Goal: Information Seeking & Learning: Check status

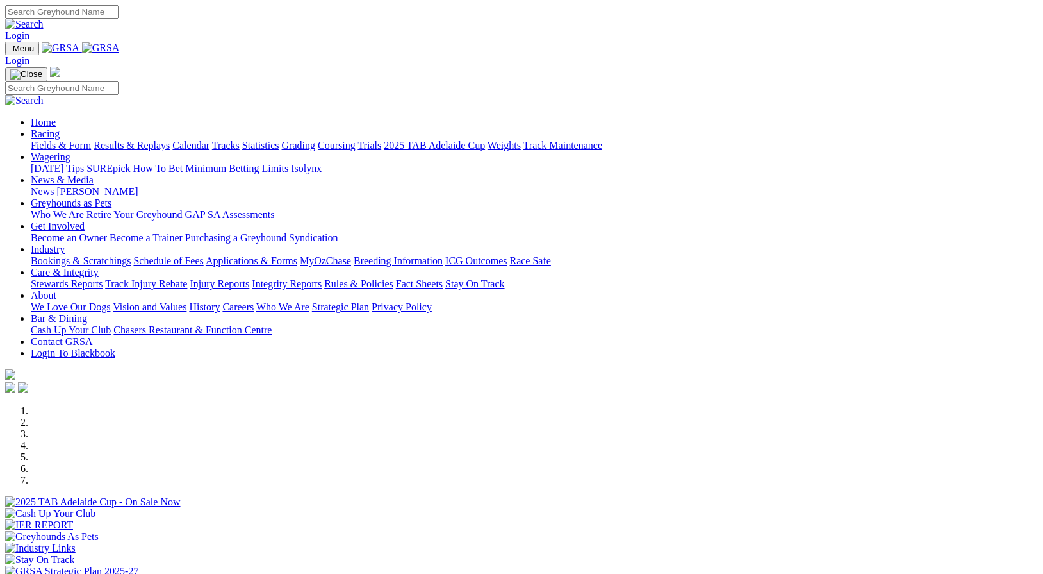
scroll to position [289, 0]
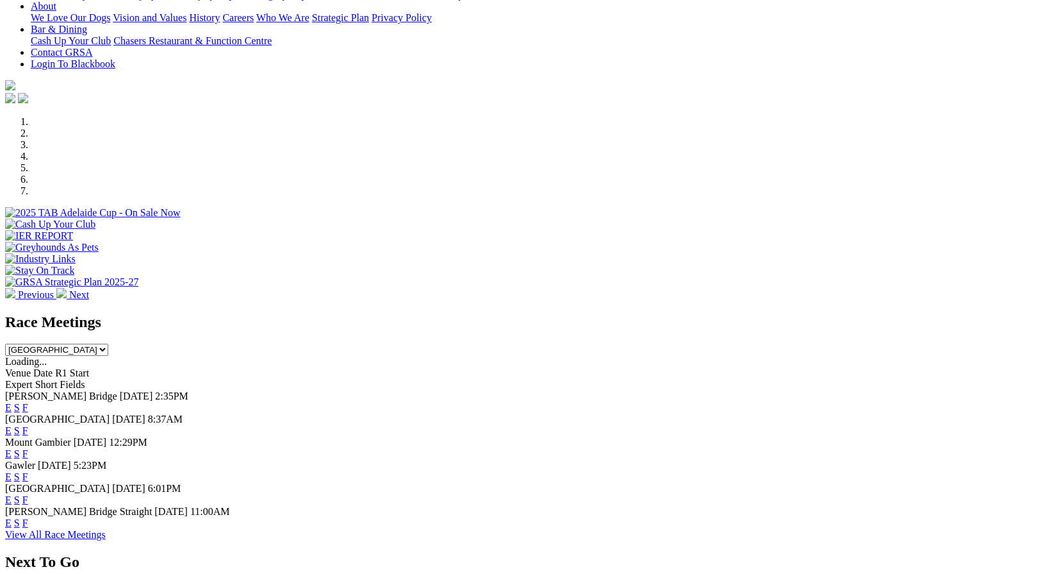
click at [28, 527] on link "F" at bounding box center [25, 522] width 6 height 11
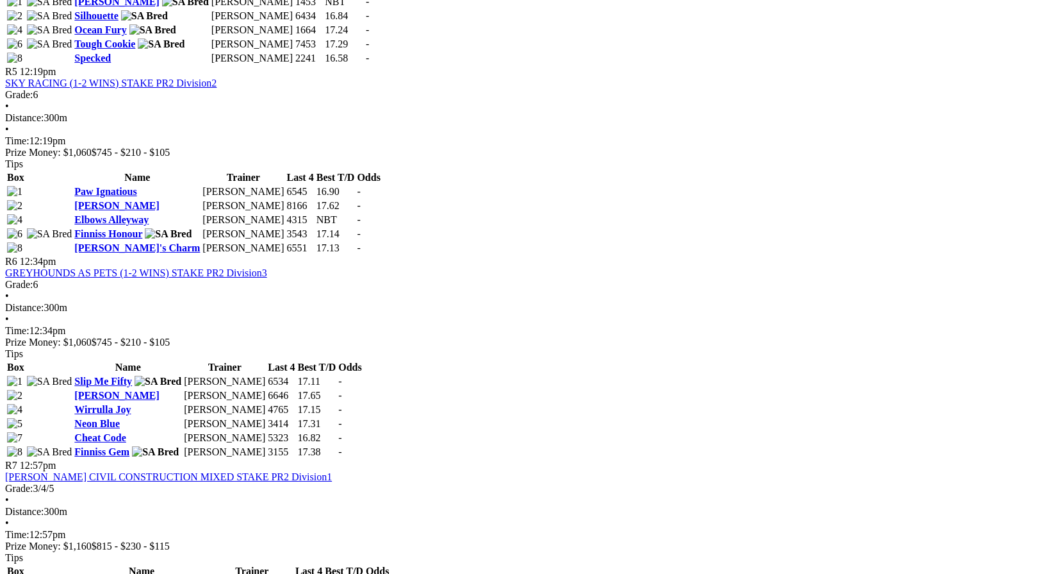
scroll to position [1416, 0]
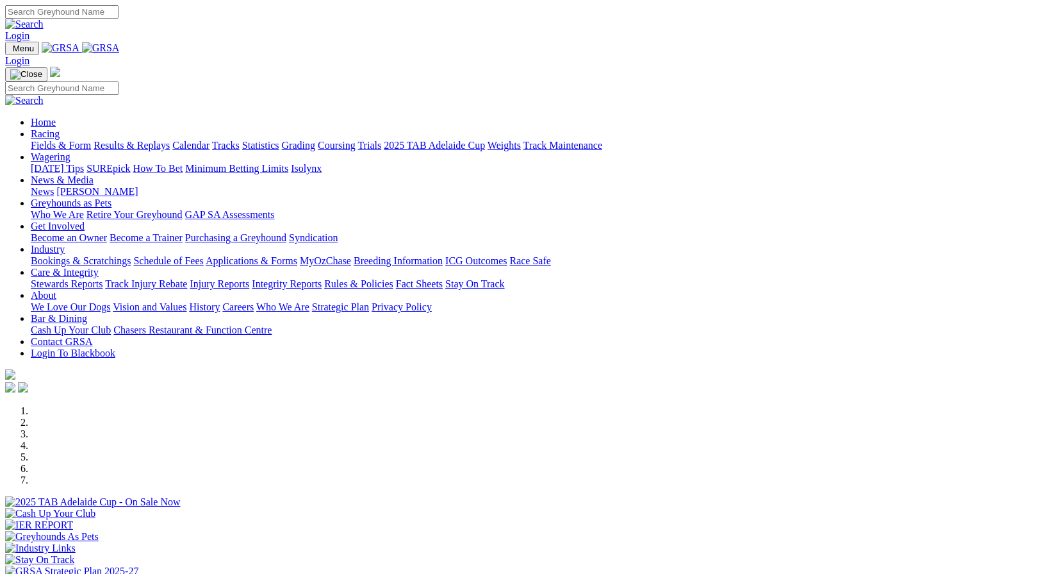
click at [170, 140] on link "Results & Replays" at bounding box center [132, 145] width 76 height 11
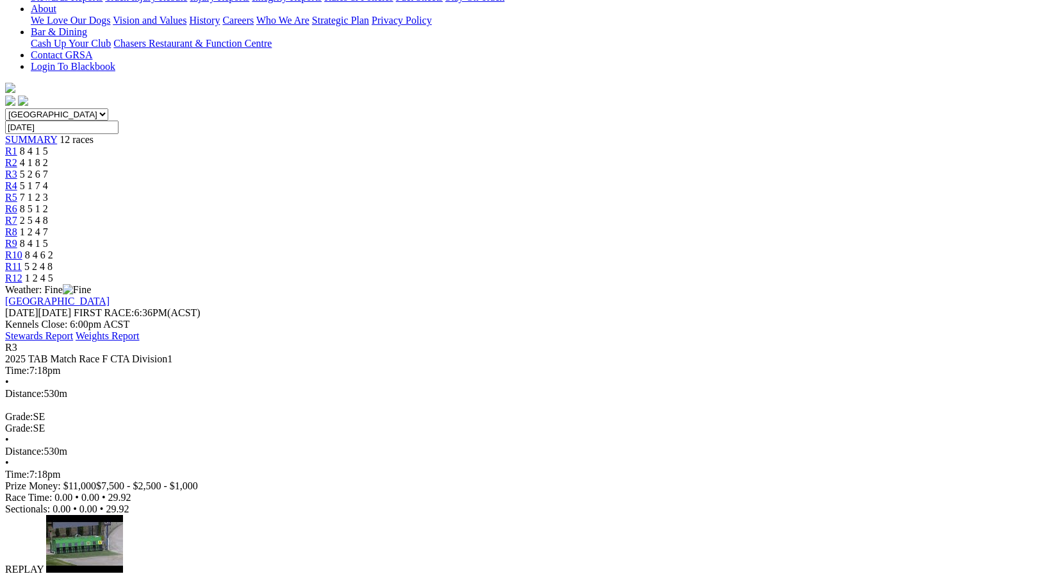
scroll to position [311, 0]
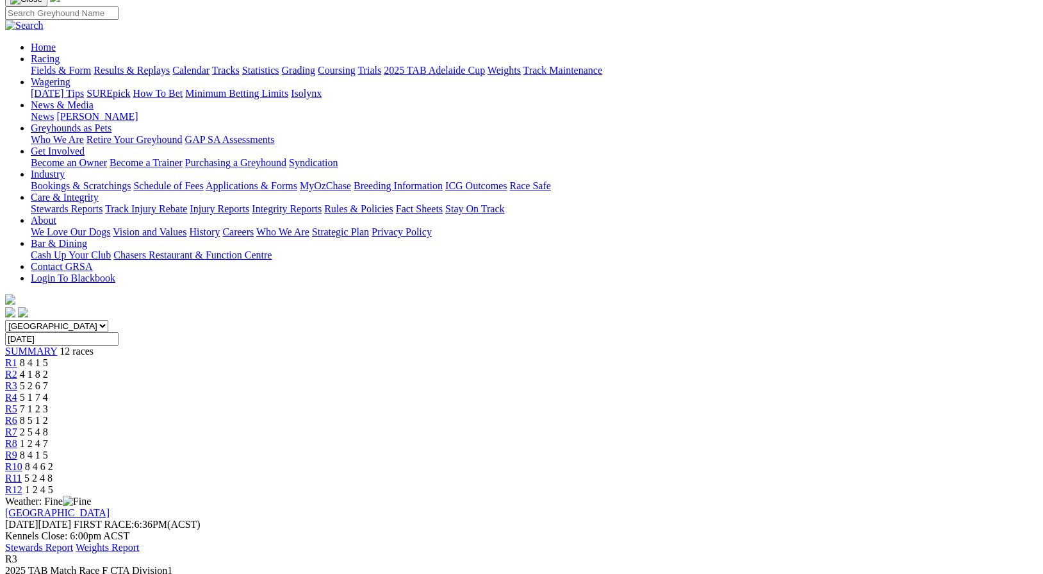
scroll to position [94, 0]
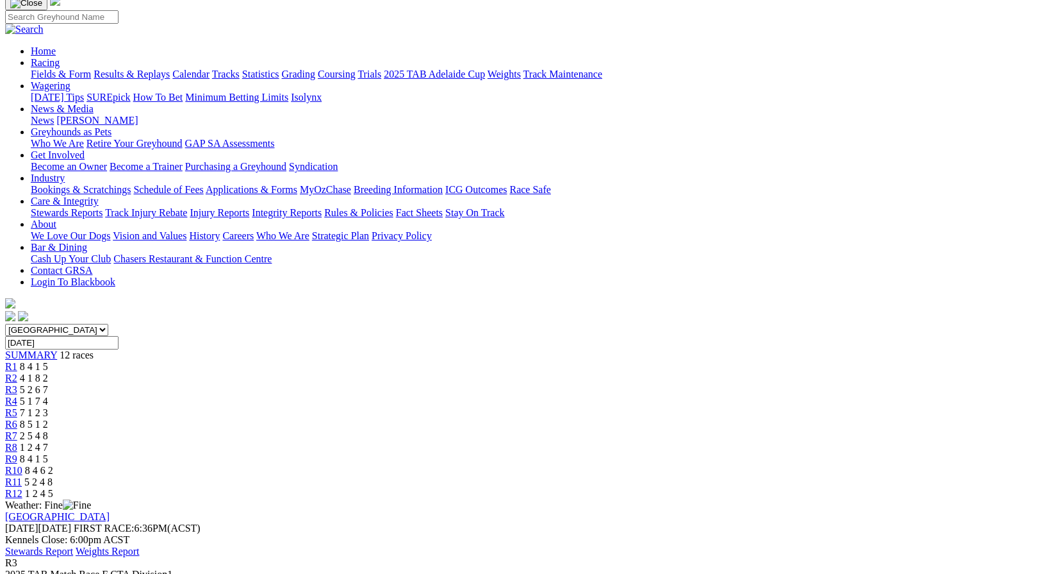
click at [17, 407] on span "R5" at bounding box center [11, 412] width 12 height 11
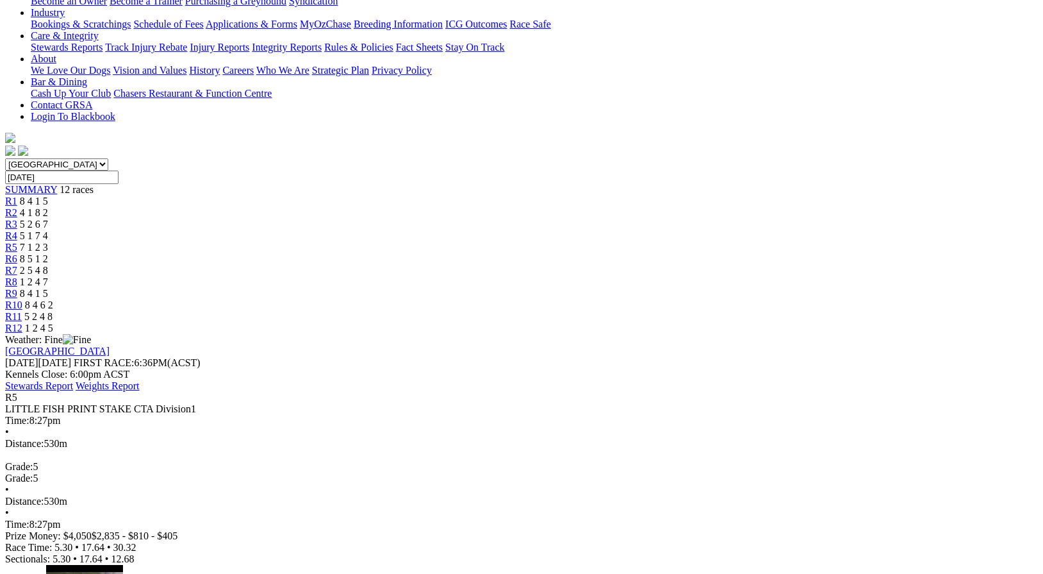
scroll to position [263, 0]
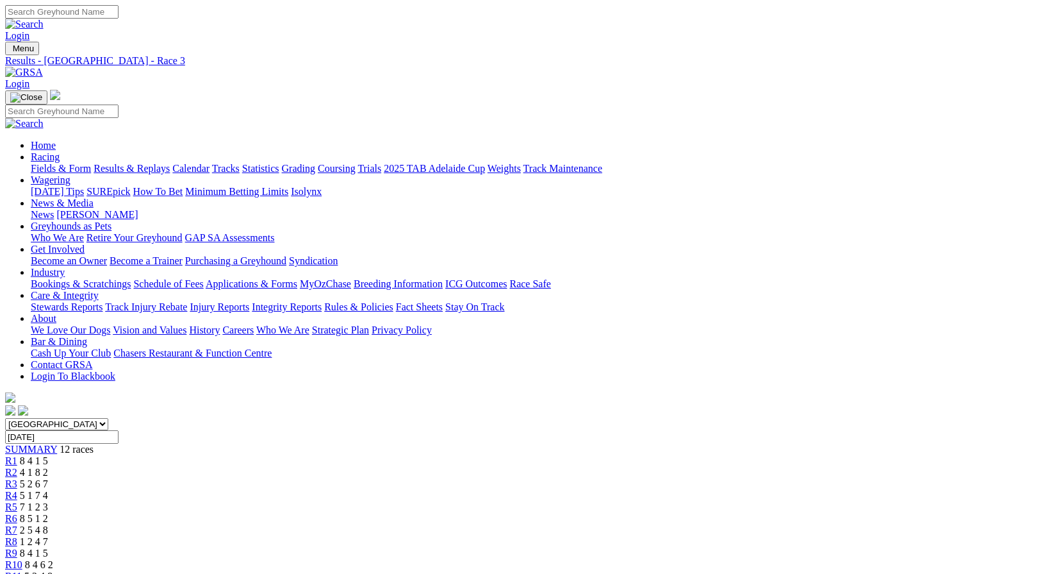
scroll to position [94, 0]
